Goal: Contribute content

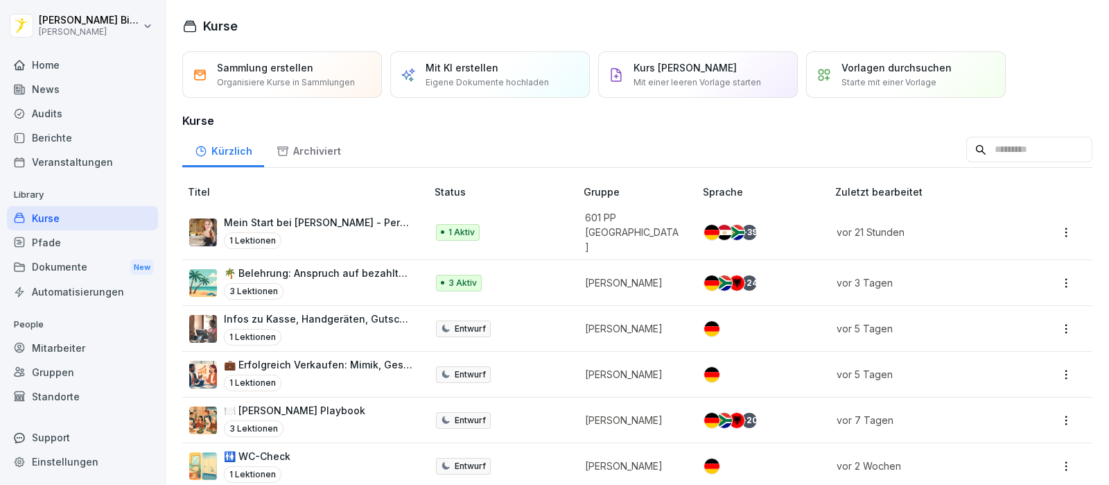
click at [42, 67] on div "Home" at bounding box center [82, 65] width 151 height 24
click at [44, 85] on div "News" at bounding box center [82, 89] width 151 height 24
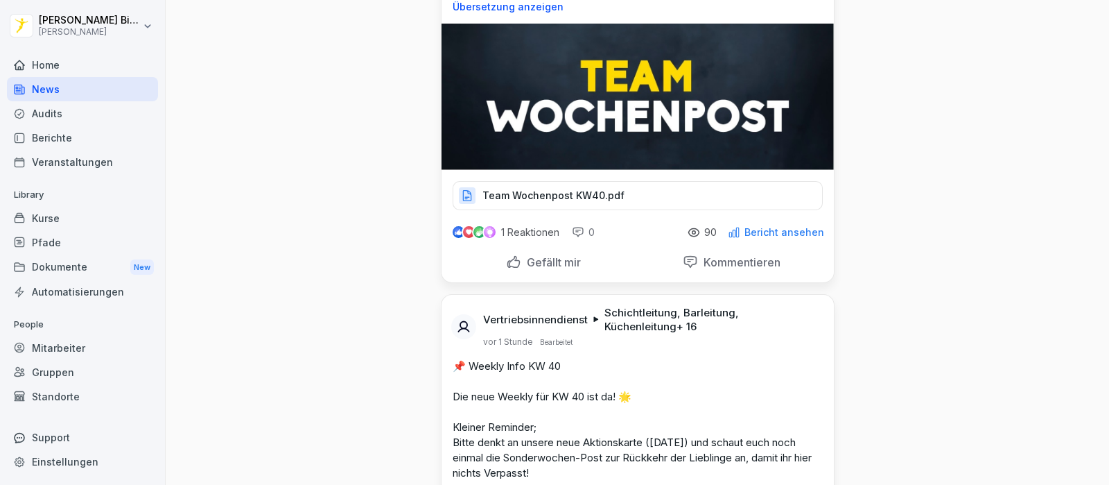
scroll to position [173, 0]
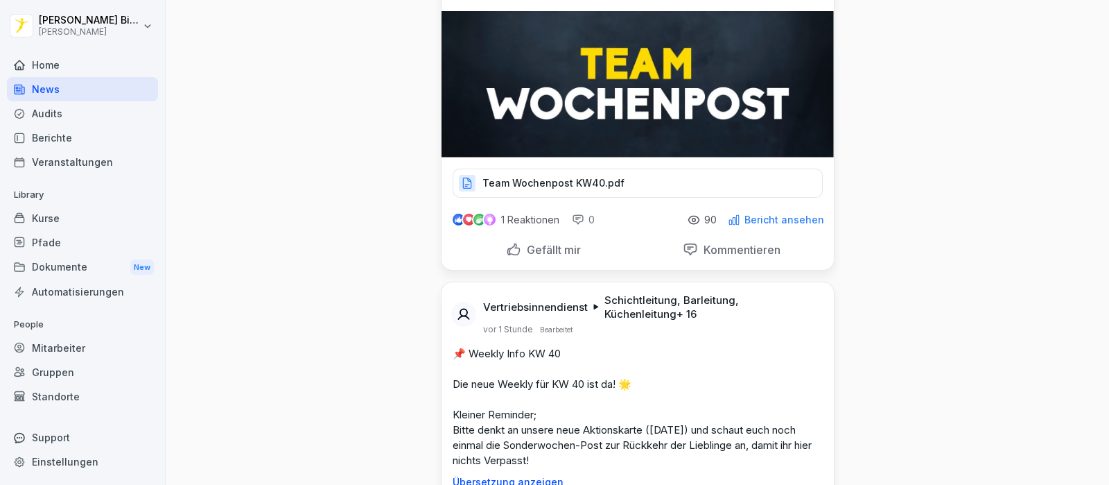
click at [544, 245] on p "Gefällt mir" at bounding box center [551, 250] width 60 height 14
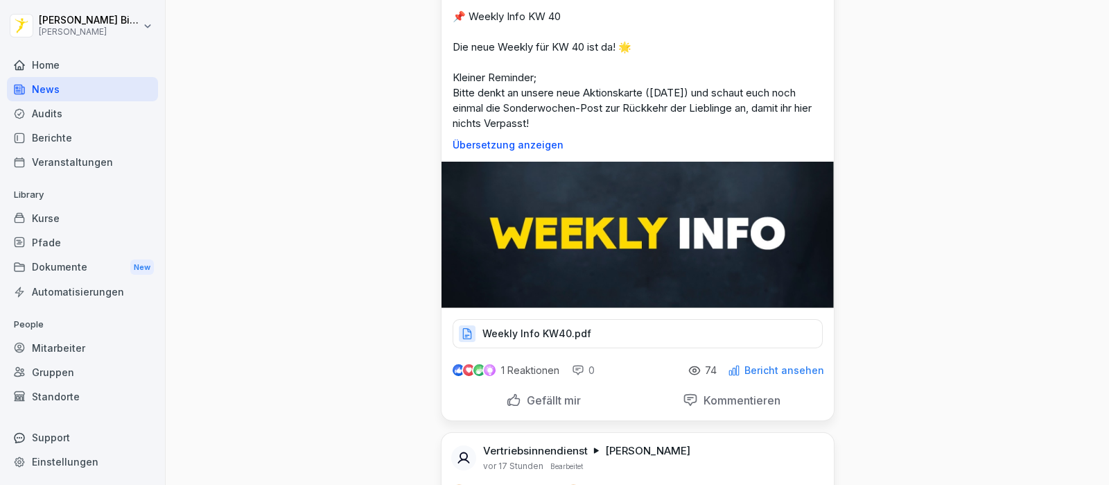
scroll to position [606, 0]
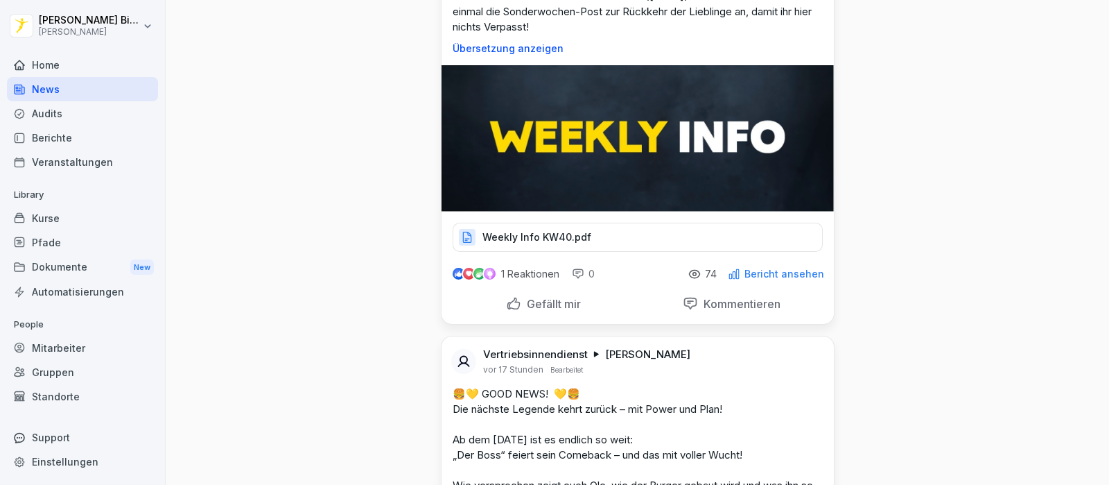
click at [543, 306] on p "Gefällt mir" at bounding box center [551, 304] width 60 height 14
click at [525, 230] on p "Weekly Info KW40.pdf" at bounding box center [536, 237] width 109 height 14
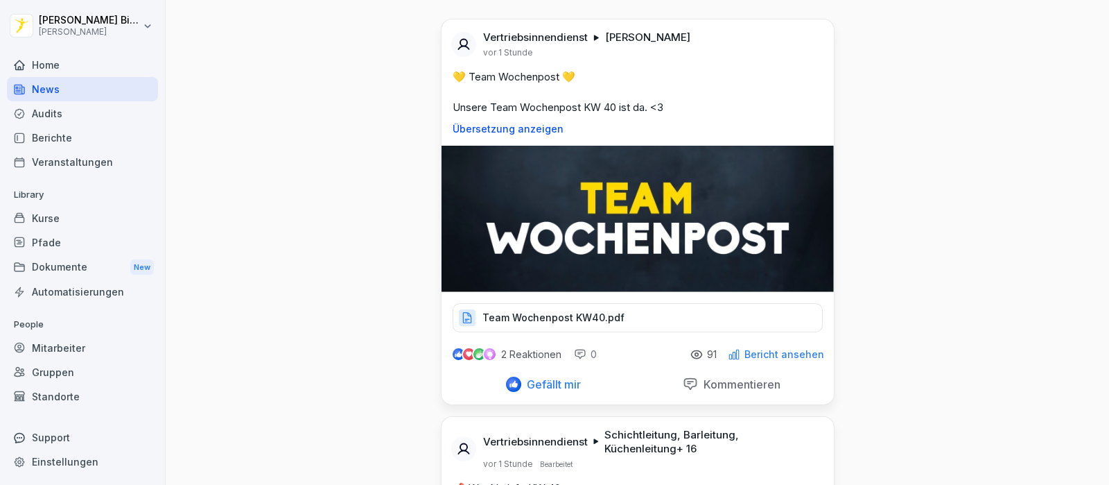
scroll to position [0, 0]
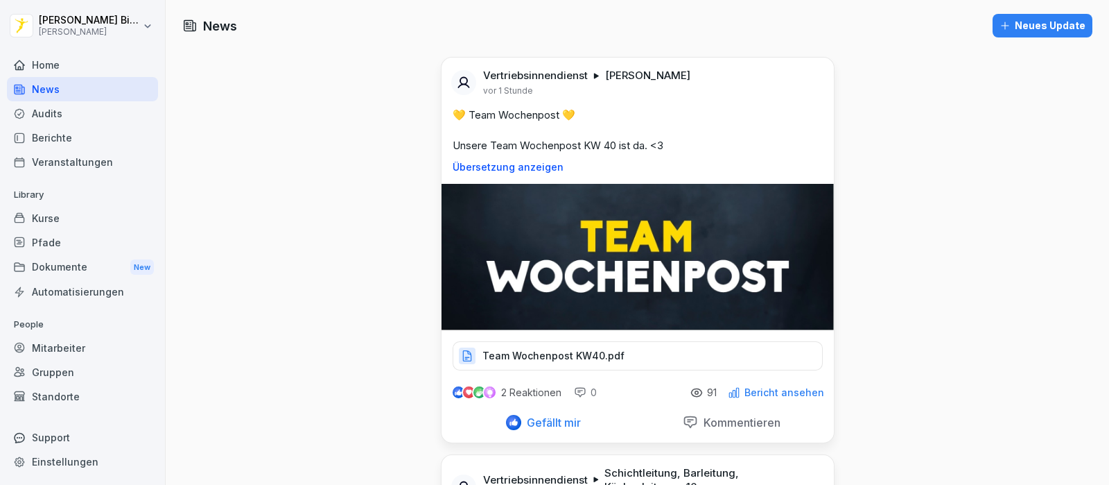
click at [1033, 19] on div "Neues Update" at bounding box center [1043, 25] width 86 height 15
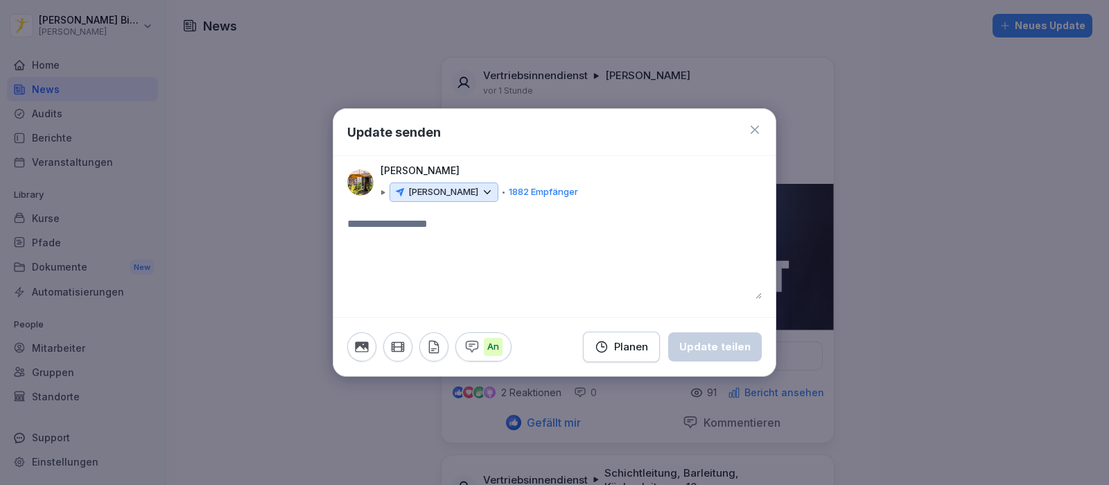
click at [763, 127] on div "Update senden" at bounding box center [554, 132] width 442 height 47
click at [749, 137] on icon at bounding box center [755, 130] width 14 height 14
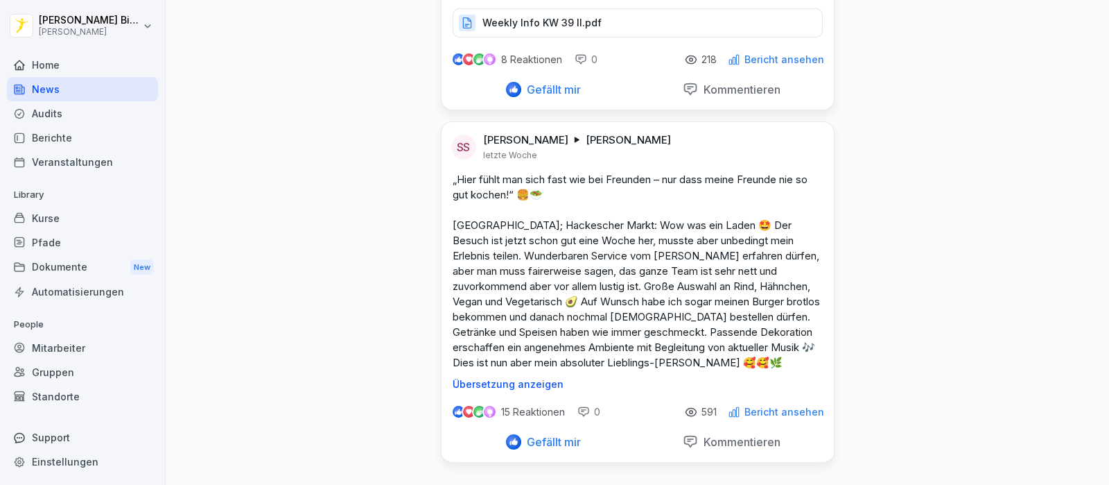
scroll to position [10138, 0]
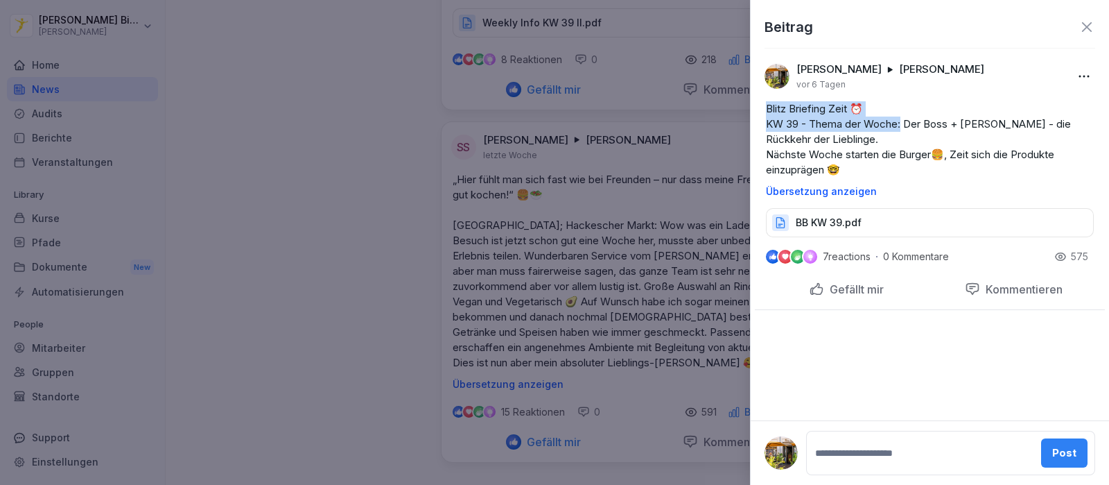
drag, startPoint x: 768, startPoint y: 110, endPoint x: 903, endPoint y: 121, distance: 134.9
click at [903, 121] on p "Blitz Briefing Zeit ⏰ KW 39 - Thema der Woche: Der Boss + [PERSON_NAME] - die R…" at bounding box center [930, 139] width 328 height 76
copy p "Blitz Briefing Zeit ⏰ KW 39 - Thema der Woche:"
click at [686, 152] on div at bounding box center [554, 242] width 1109 height 485
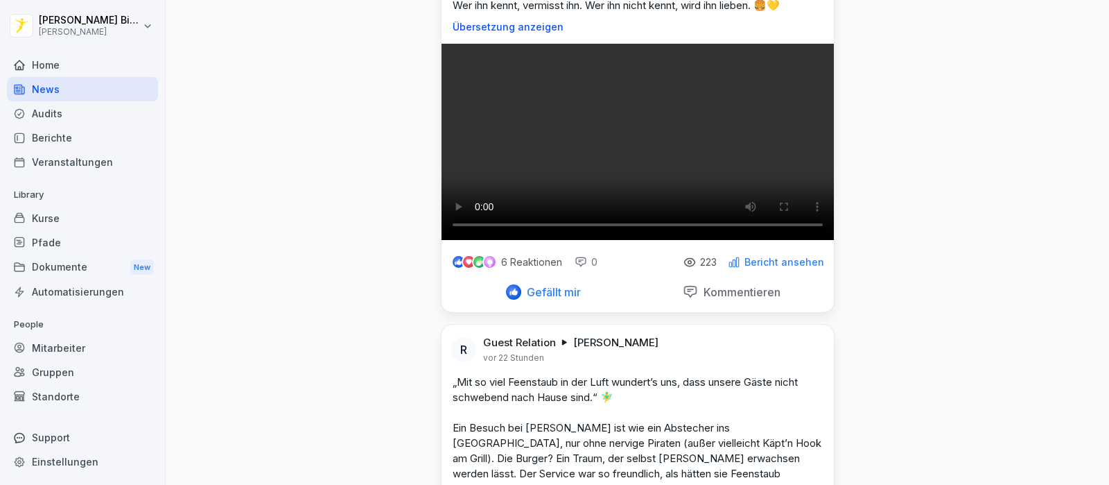
scroll to position [0, 0]
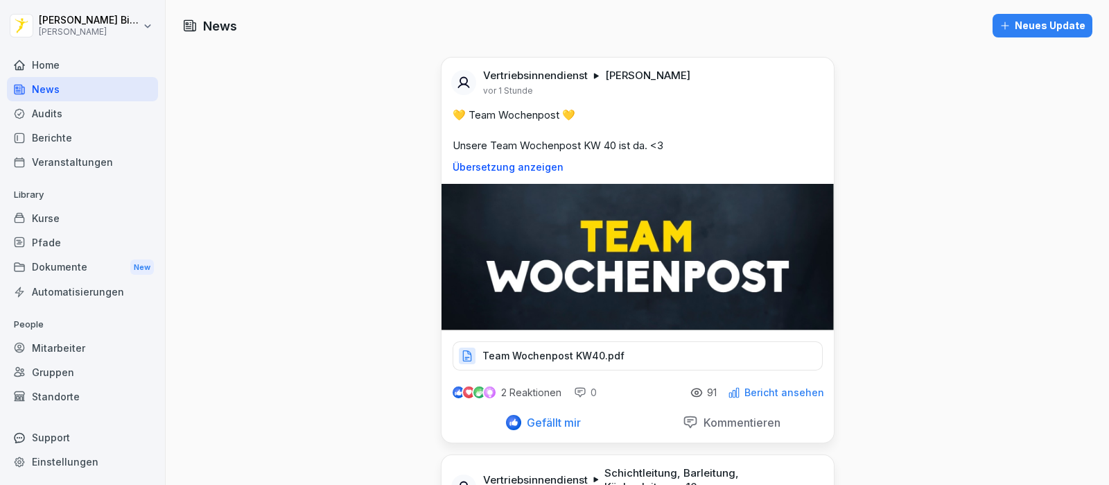
click at [1030, 23] on div "Neues Update" at bounding box center [1043, 25] width 86 height 15
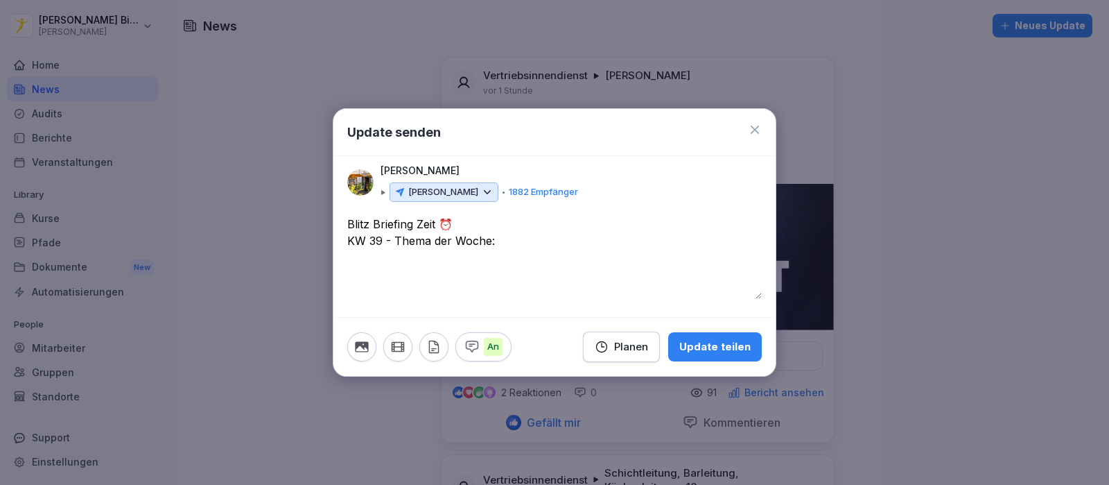
click at [381, 242] on textarea "**********" at bounding box center [554, 257] width 415 height 83
click at [519, 238] on textarea "**********" at bounding box center [554, 257] width 415 height 83
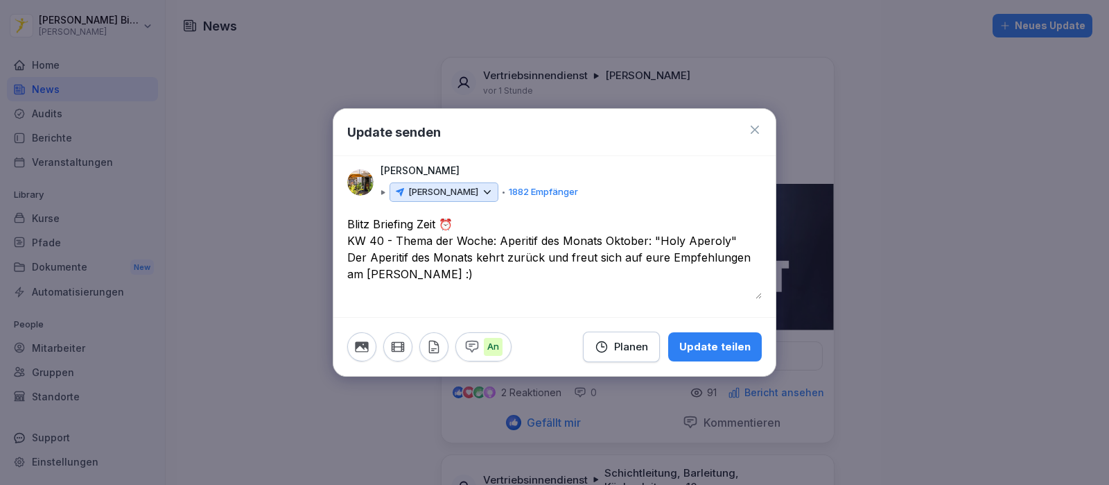
type textarea "**********"
click at [587, 340] on button "Planen" at bounding box center [621, 346] width 77 height 31
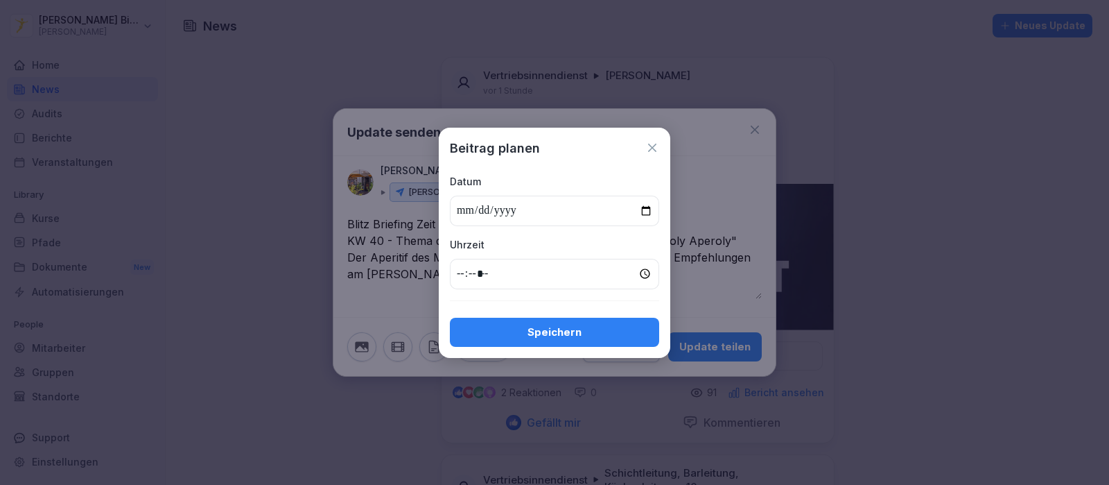
click at [625, 209] on input "date" at bounding box center [554, 210] width 209 height 31
click at [639, 206] on input "date" at bounding box center [554, 210] width 209 height 31
click at [650, 207] on input "date" at bounding box center [554, 210] width 209 height 31
type input "**********"
click at [458, 270] on input "time" at bounding box center [554, 274] width 209 height 31
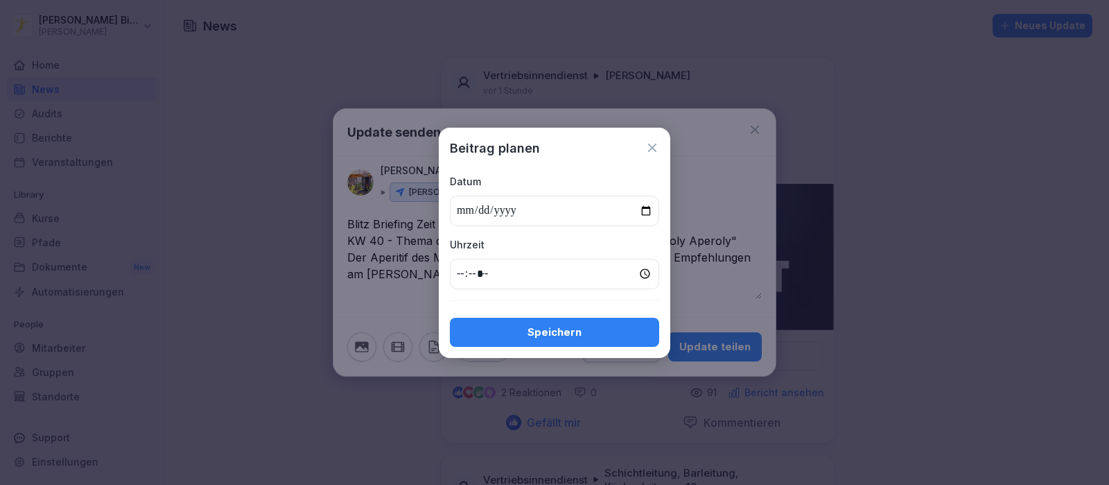
type input "*****"
click at [550, 334] on div "Speichern" at bounding box center [554, 331] width 187 height 15
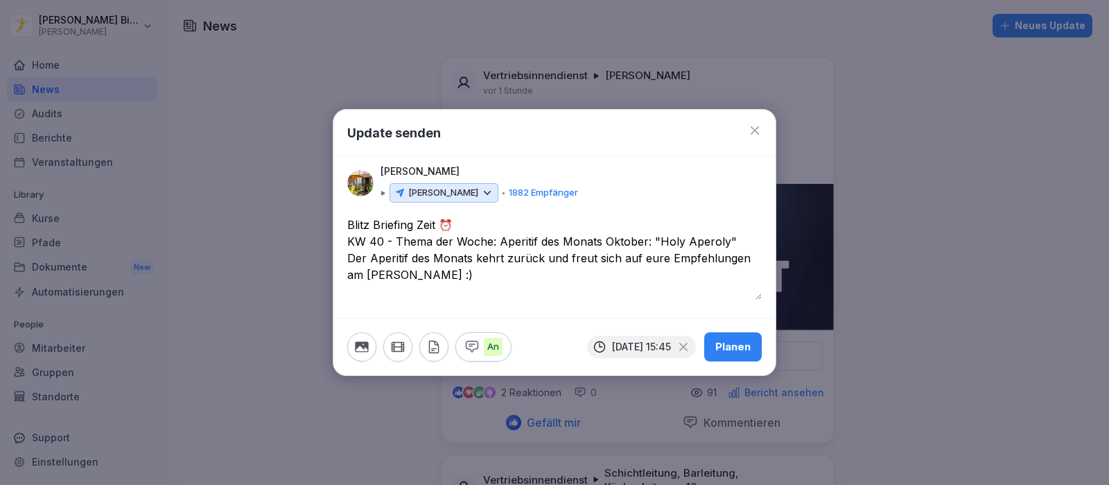
click at [440, 342] on icon "button" at bounding box center [433, 346] width 15 height 15
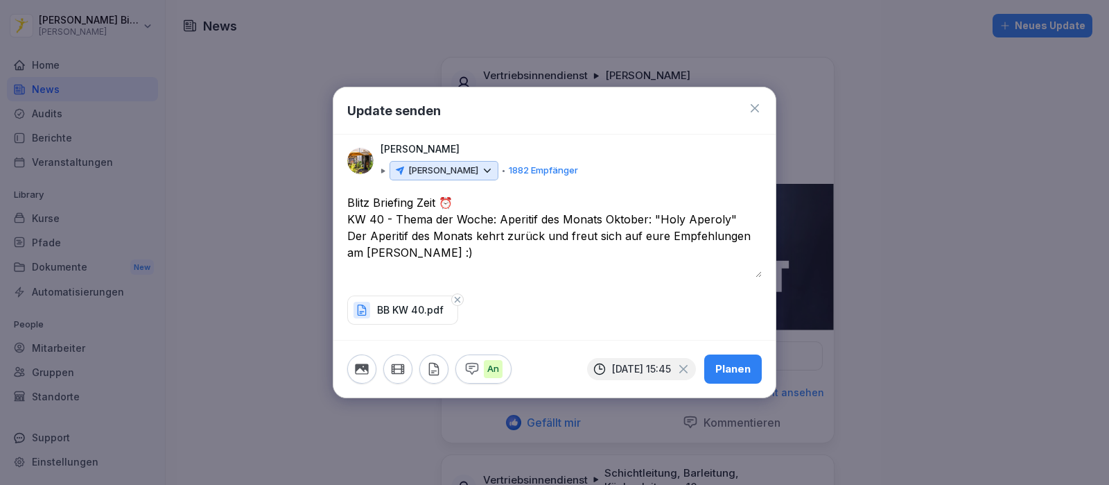
click at [729, 370] on div "Planen" at bounding box center [732, 368] width 35 height 15
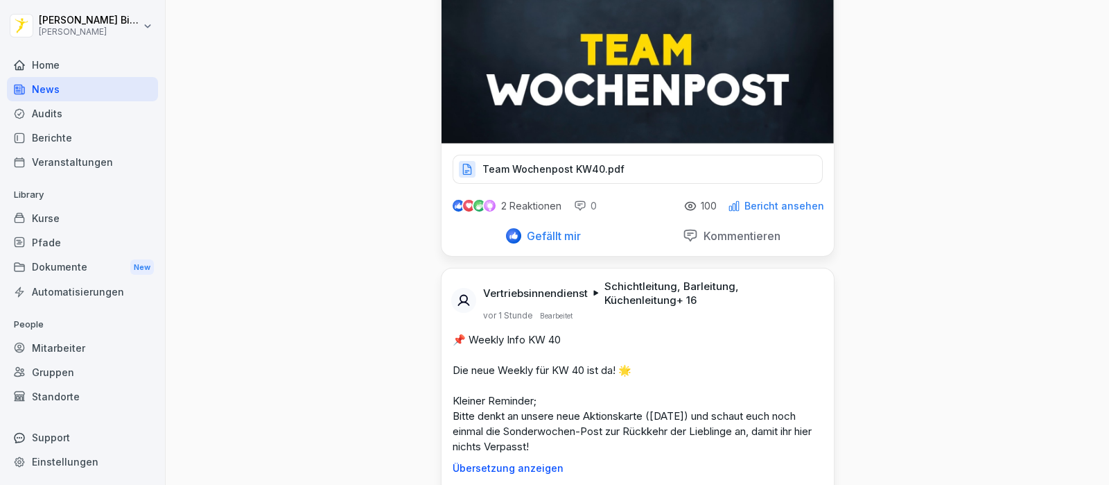
scroll to position [346, 0]
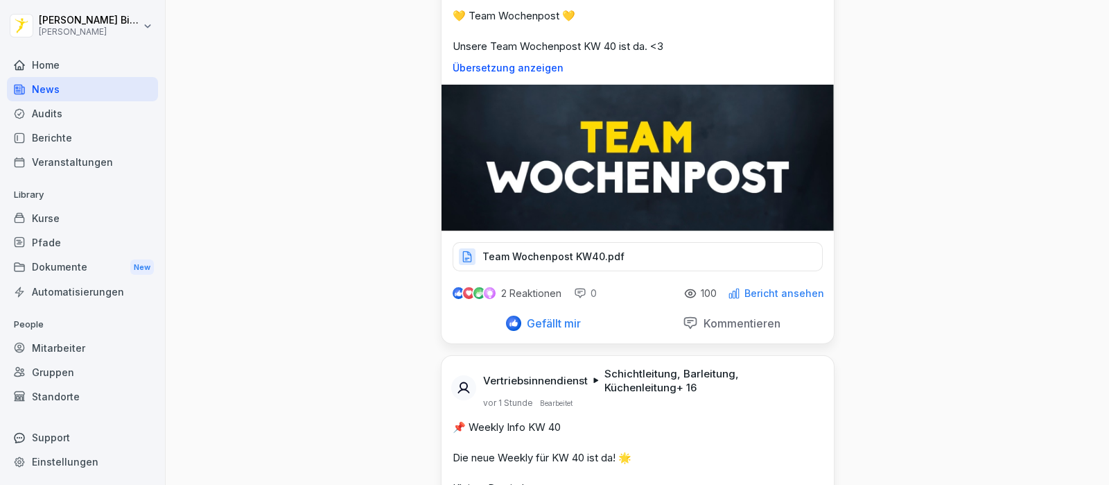
click at [525, 250] on p "Team Wochenpost KW40.pdf" at bounding box center [553, 257] width 142 height 14
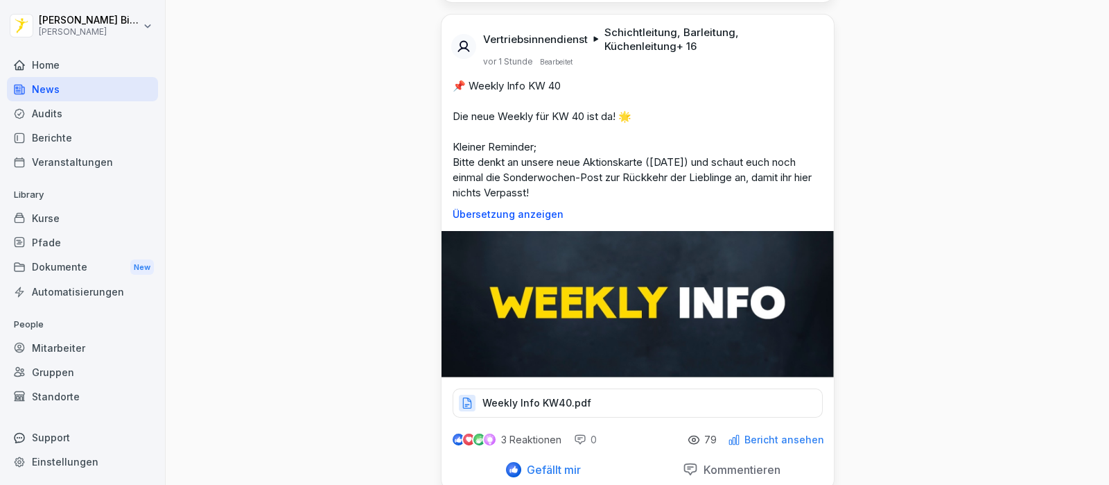
scroll to position [693, 0]
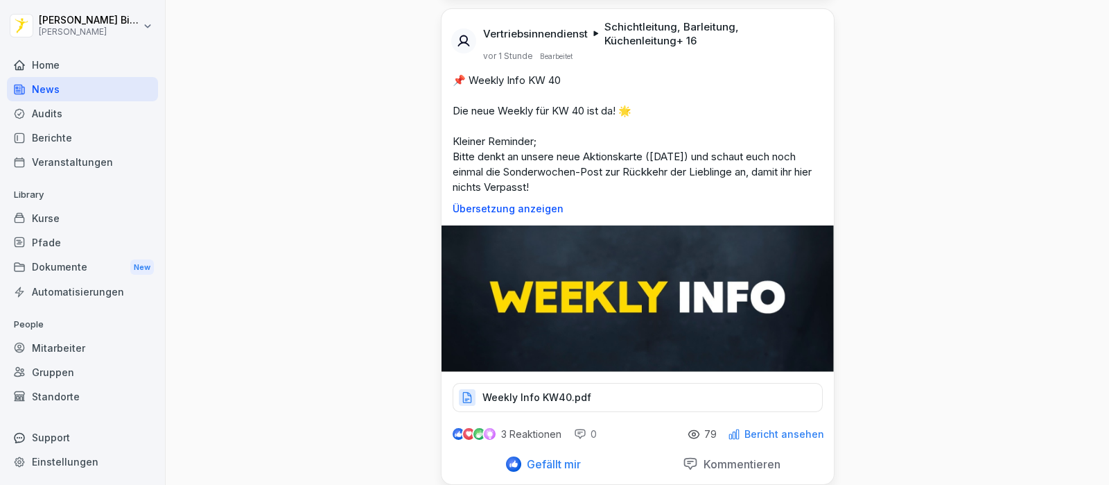
click at [544, 397] on p "Weekly Info KW40.pdf" at bounding box center [536, 397] width 109 height 14
